Goal: Information Seeking & Learning: Learn about a topic

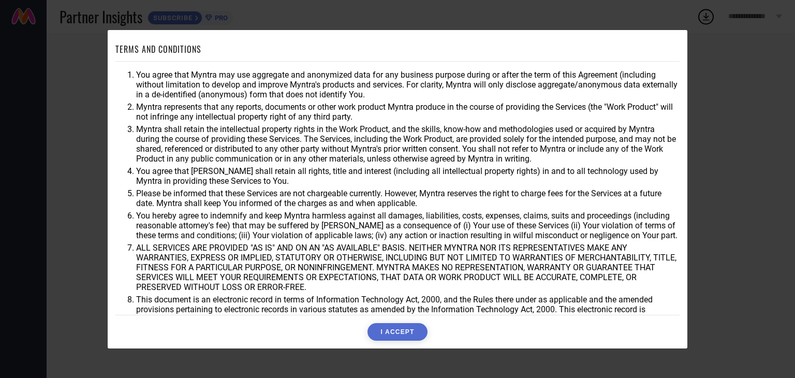
scroll to position [30, 0]
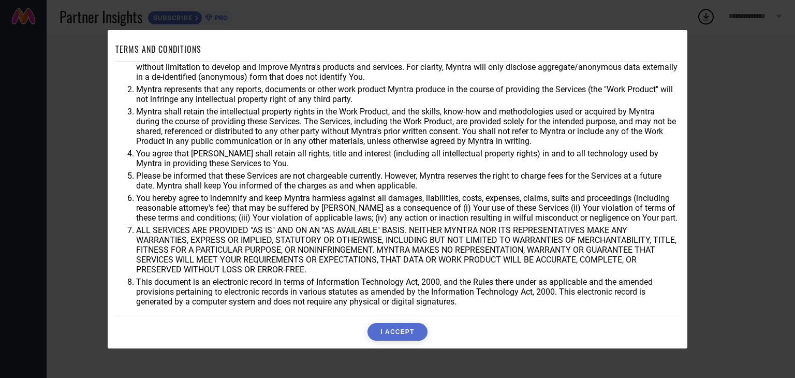
click at [381, 338] on button "I ACCEPT" at bounding box center [397, 332] width 60 height 18
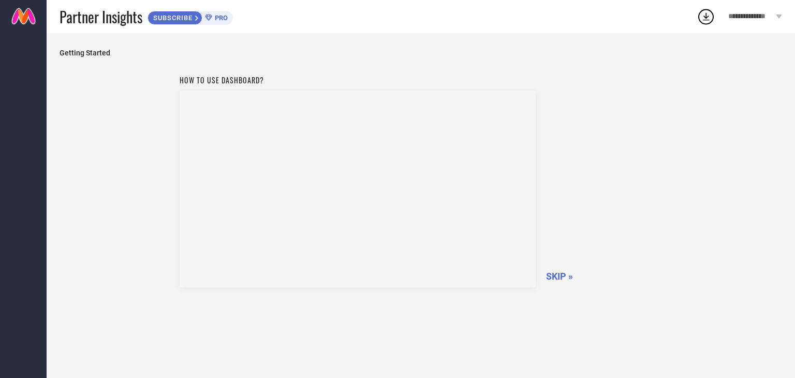
click at [564, 276] on span "SKIP »" at bounding box center [559, 276] width 27 height 11
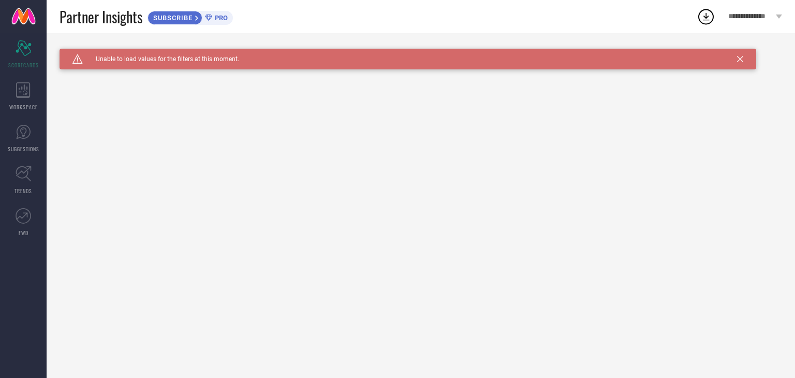
click at [752, 17] on span "**********" at bounding box center [750, 16] width 45 height 9
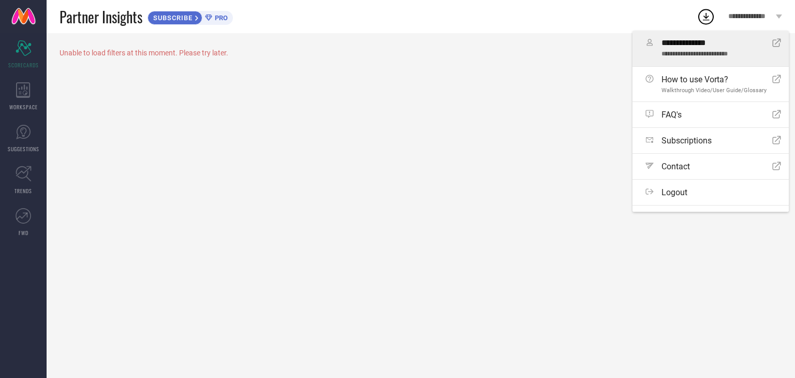
click at [687, 39] on span "**********" at bounding box center [712, 43] width 103 height 10
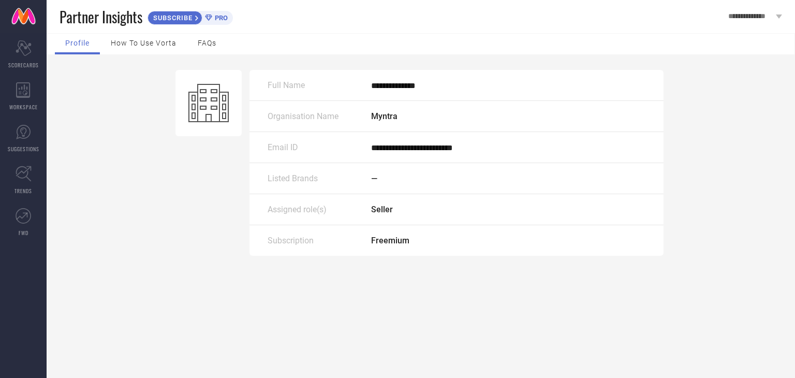
click at [383, 79] on div "**********" at bounding box center [456, 85] width 414 height 31
copy span "**********"
click at [25, 143] on link "SUGGESTIONS" at bounding box center [23, 137] width 47 height 41
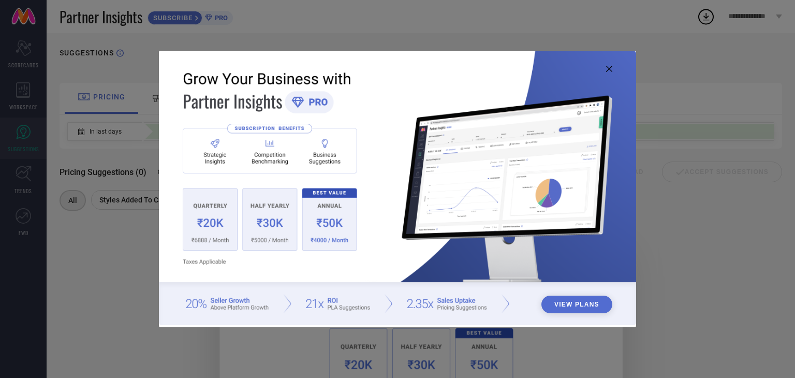
click at [613, 68] on img at bounding box center [397, 188] width 477 height 274
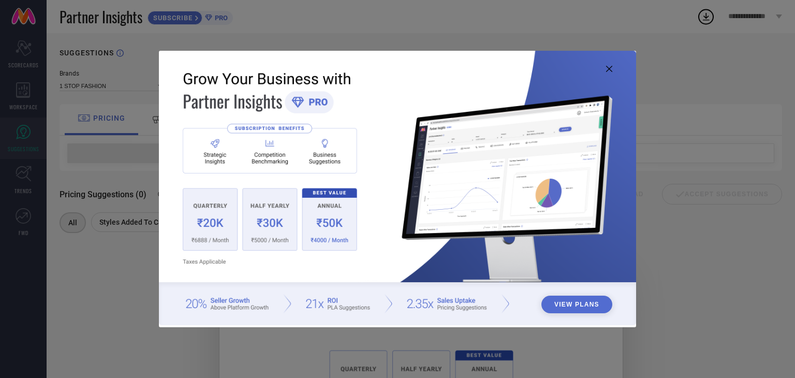
click at [606, 70] on icon at bounding box center [609, 69] width 6 height 6
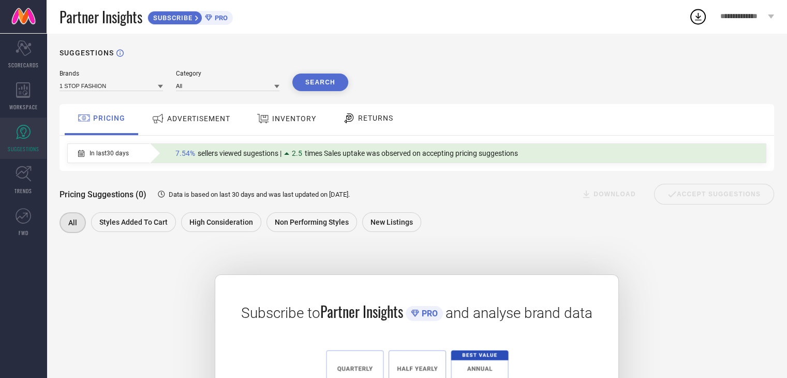
click at [101, 92] on div "Brands 1 STOP FASHION Category All Search PRICING ADVERTISEMENT INVENTORY RETUR…" at bounding box center [417, 281] width 715 height 423
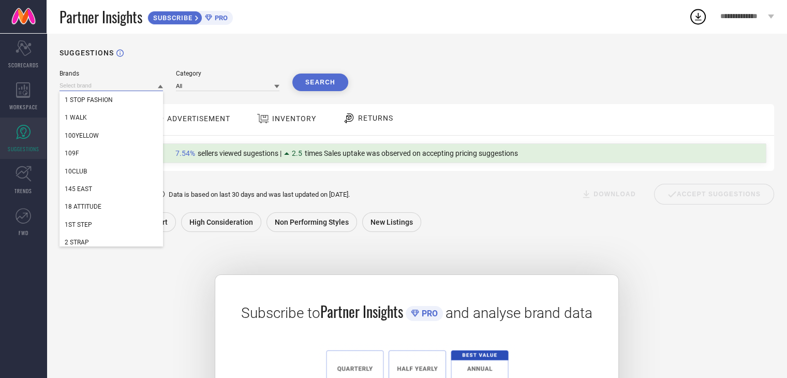
click at [139, 82] on input at bounding box center [112, 85] width 104 height 11
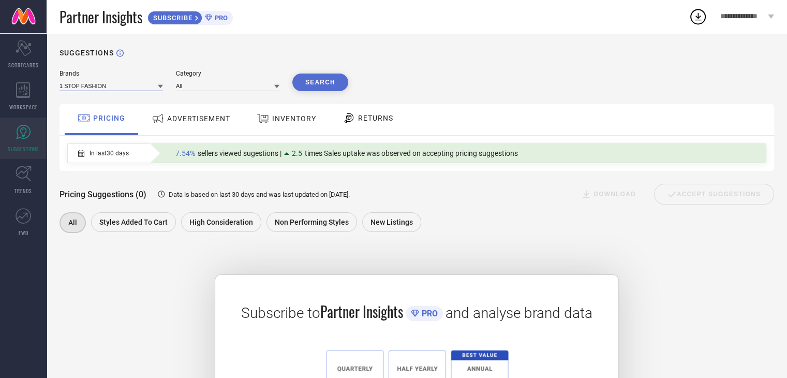
click at [139, 82] on input at bounding box center [112, 85] width 104 height 11
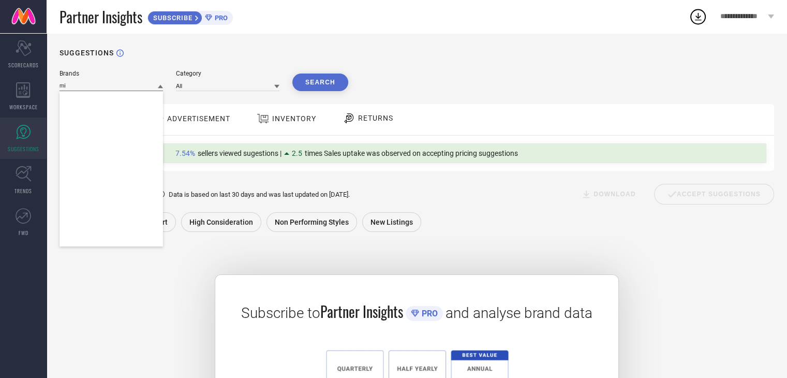
type input "mir"
click at [68, 86] on input "mir" at bounding box center [112, 85] width 104 height 11
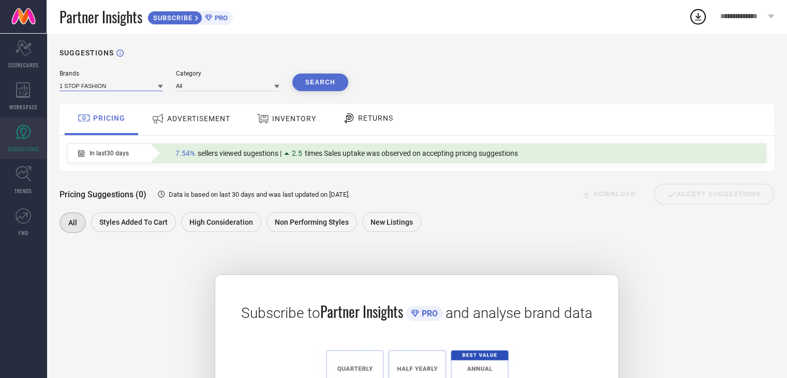
click at [68, 86] on input at bounding box center [112, 85] width 104 height 11
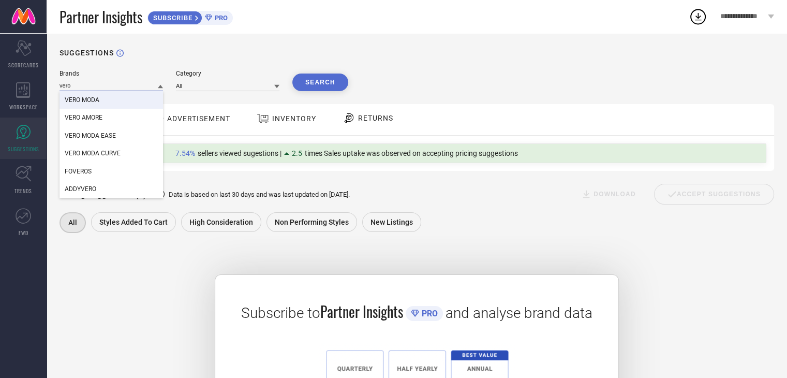
type input "vero"
click at [109, 107] on div "VERO MODA" at bounding box center [112, 100] width 104 height 18
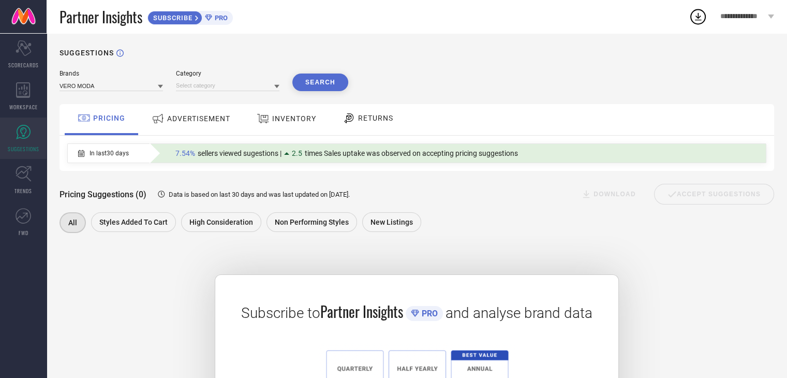
click at [335, 87] on button "Search" at bounding box center [320, 82] width 56 height 18
click at [187, 129] on div "ADVERTISEMENT" at bounding box center [191, 119] width 105 height 31
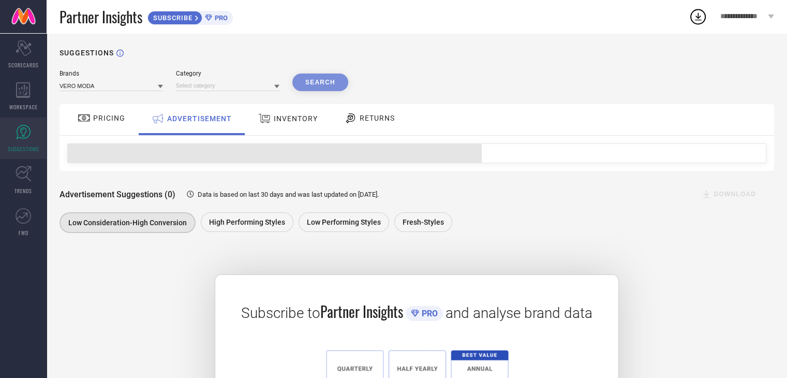
click at [31, 150] on span "SUGGESTIONS" at bounding box center [24, 149] width 32 height 8
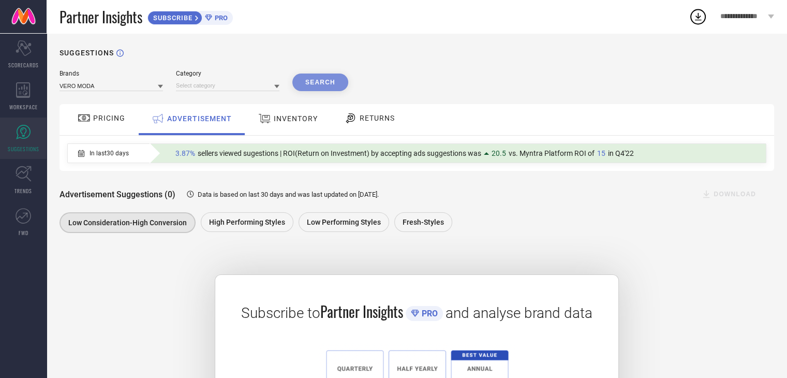
click at [93, 120] on span "PRICING" at bounding box center [109, 118] width 32 height 8
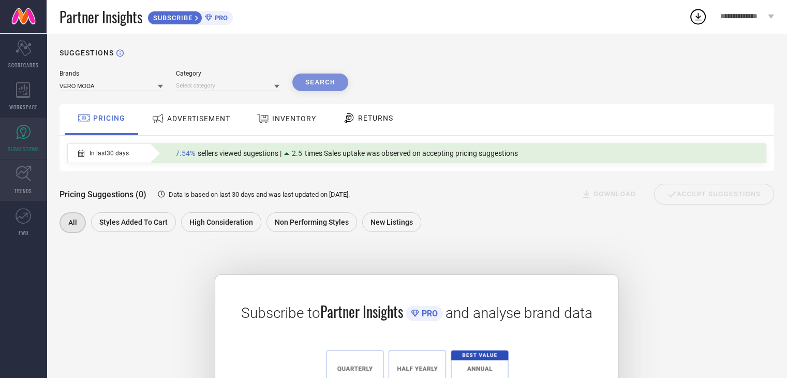
click at [13, 181] on link "TRENDS" at bounding box center [23, 179] width 47 height 41
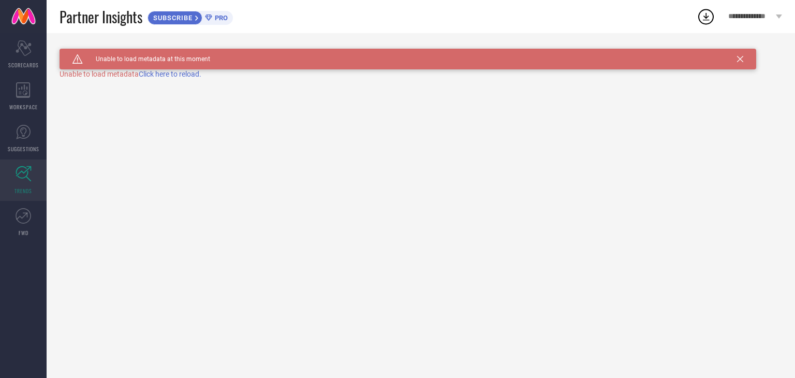
click at [155, 71] on span "Click here to reload." at bounding box center [170, 74] width 63 height 8
click at [11, 226] on link "FWD" at bounding box center [23, 221] width 47 height 41
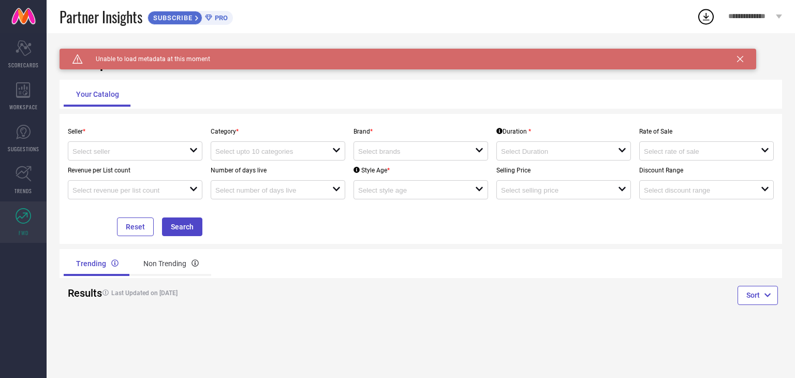
click at [28, 32] on link at bounding box center [23, 16] width 47 height 33
click at [26, 61] on span "SCORECARDS" at bounding box center [23, 65] width 31 height 8
